Goal: Connect with others: Connect with others

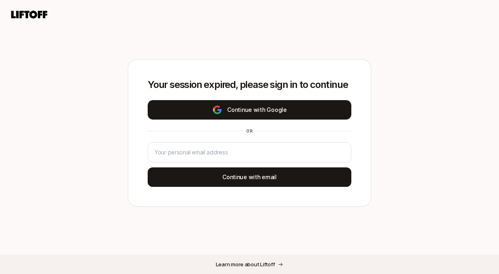
click at [320, 108] on button "Continue with Google" at bounding box center [250, 109] width 204 height 19
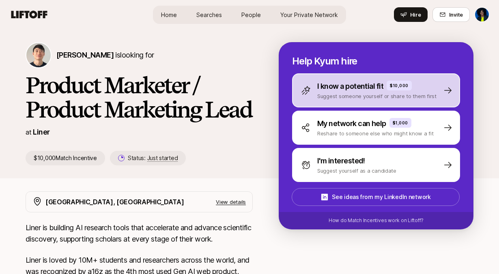
click at [377, 94] on p "Suggest someone yourself or share to them first" at bounding box center [377, 96] width 119 height 8
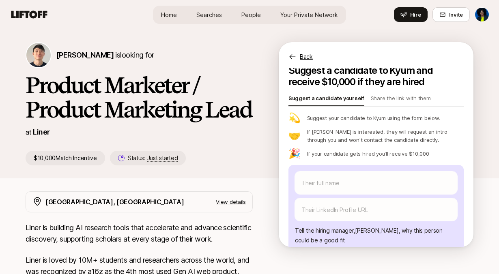
scroll to position [2, 0]
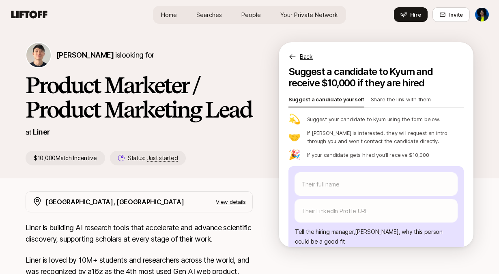
click at [402, 106] on p "Share the link with them" at bounding box center [401, 100] width 60 height 11
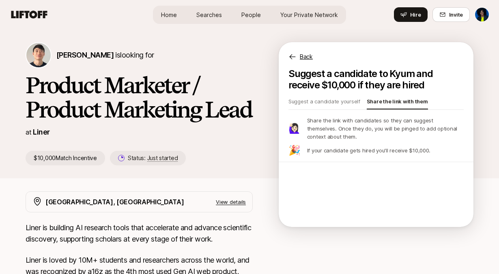
scroll to position [0, 0]
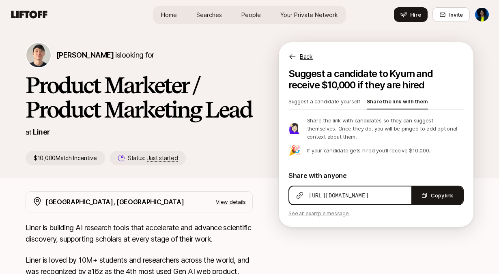
click at [319, 104] on p "Suggest a candidate yourself" at bounding box center [325, 102] width 72 height 11
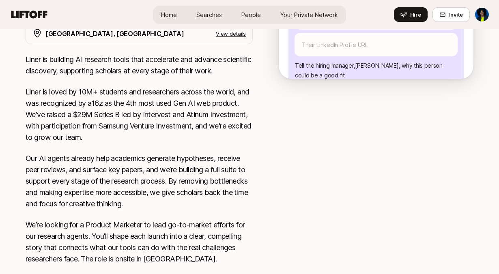
scroll to position [403, 0]
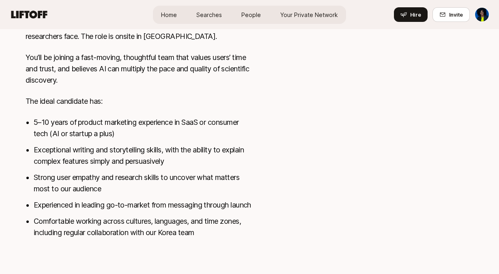
type textarea "x"
